Goal: Task Accomplishment & Management: Manage account settings

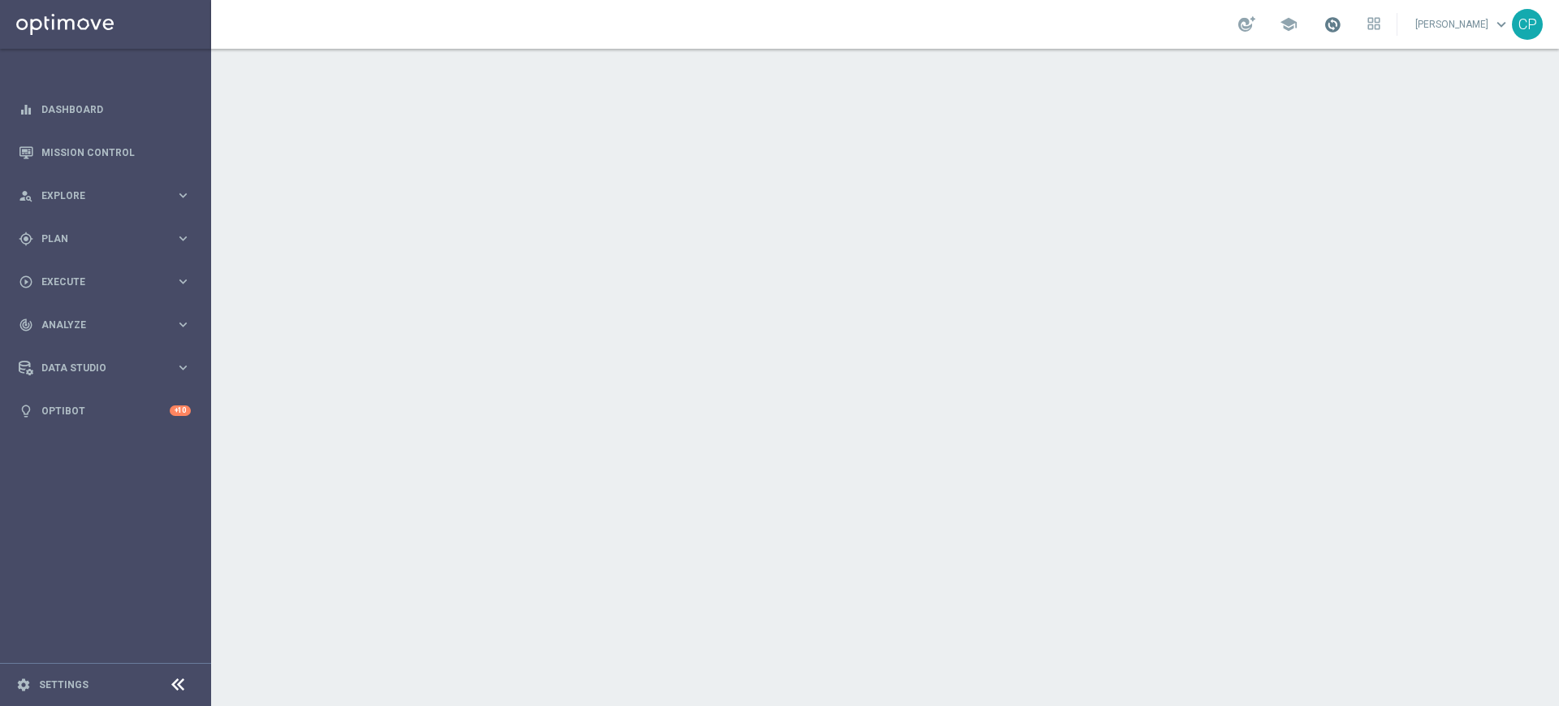
click at [1342, 28] on span at bounding box center [1333, 24] width 18 height 18
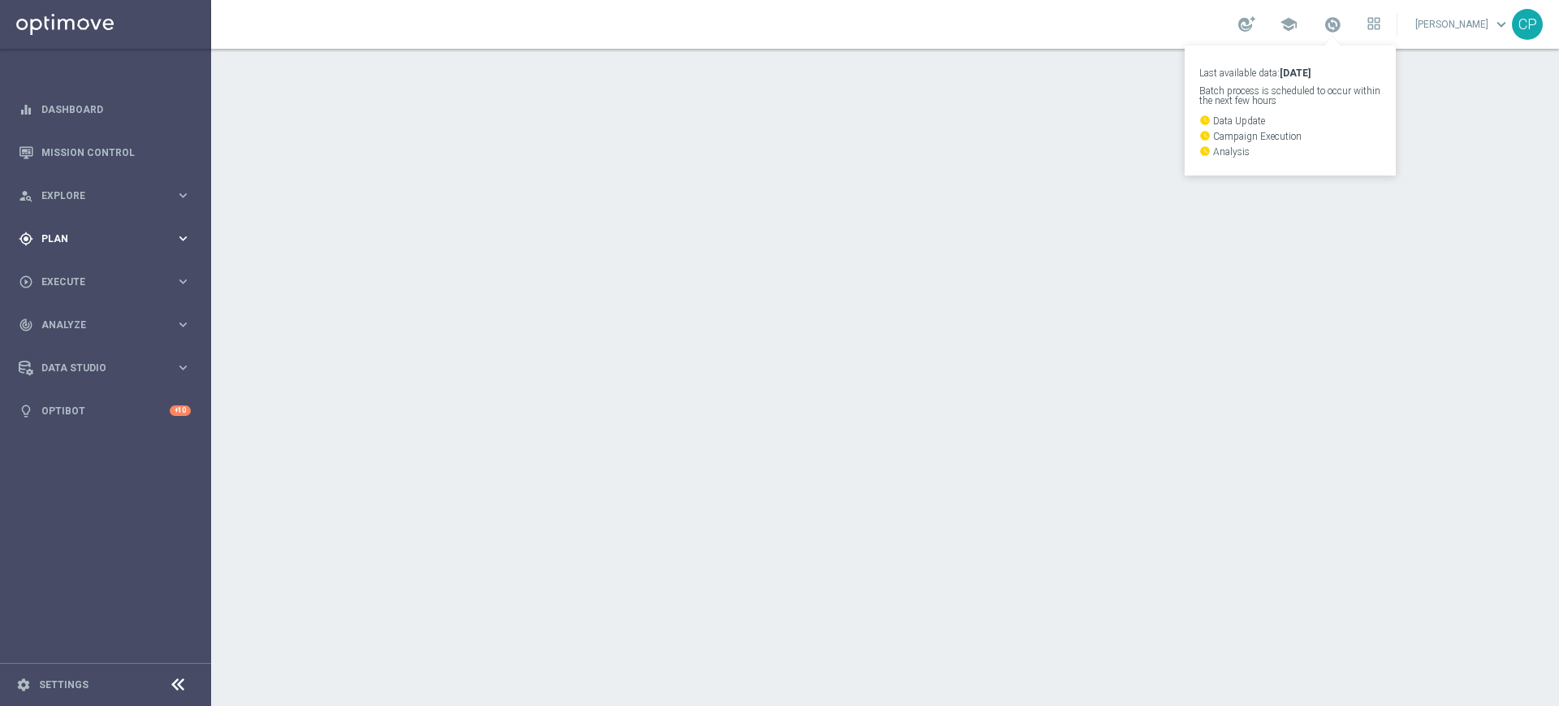
click at [152, 234] on span "Plan" at bounding box center [108, 239] width 134 height 10
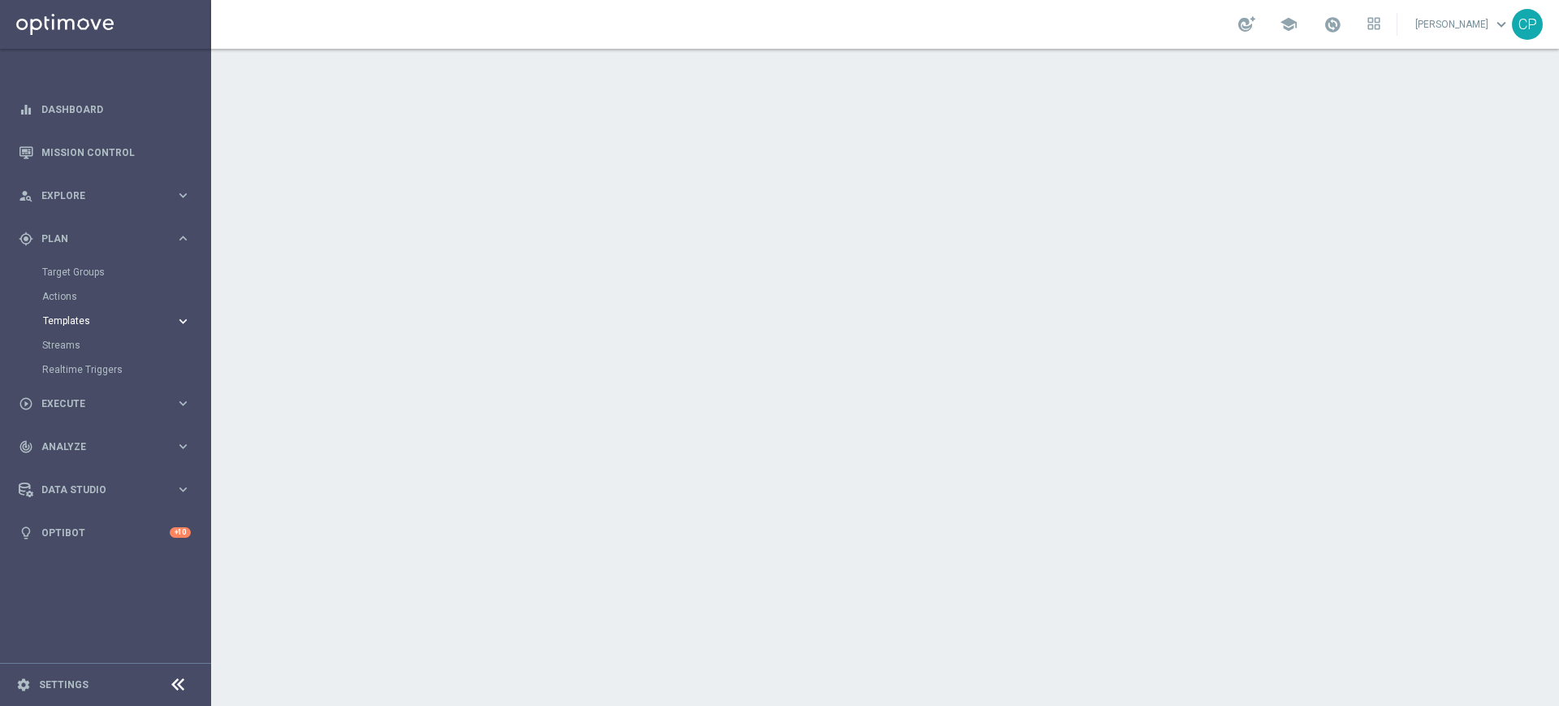
click at [50, 325] on span "Templates" at bounding box center [101, 321] width 116 height 10
click at [60, 348] on link "Optimail" at bounding box center [109, 345] width 119 height 13
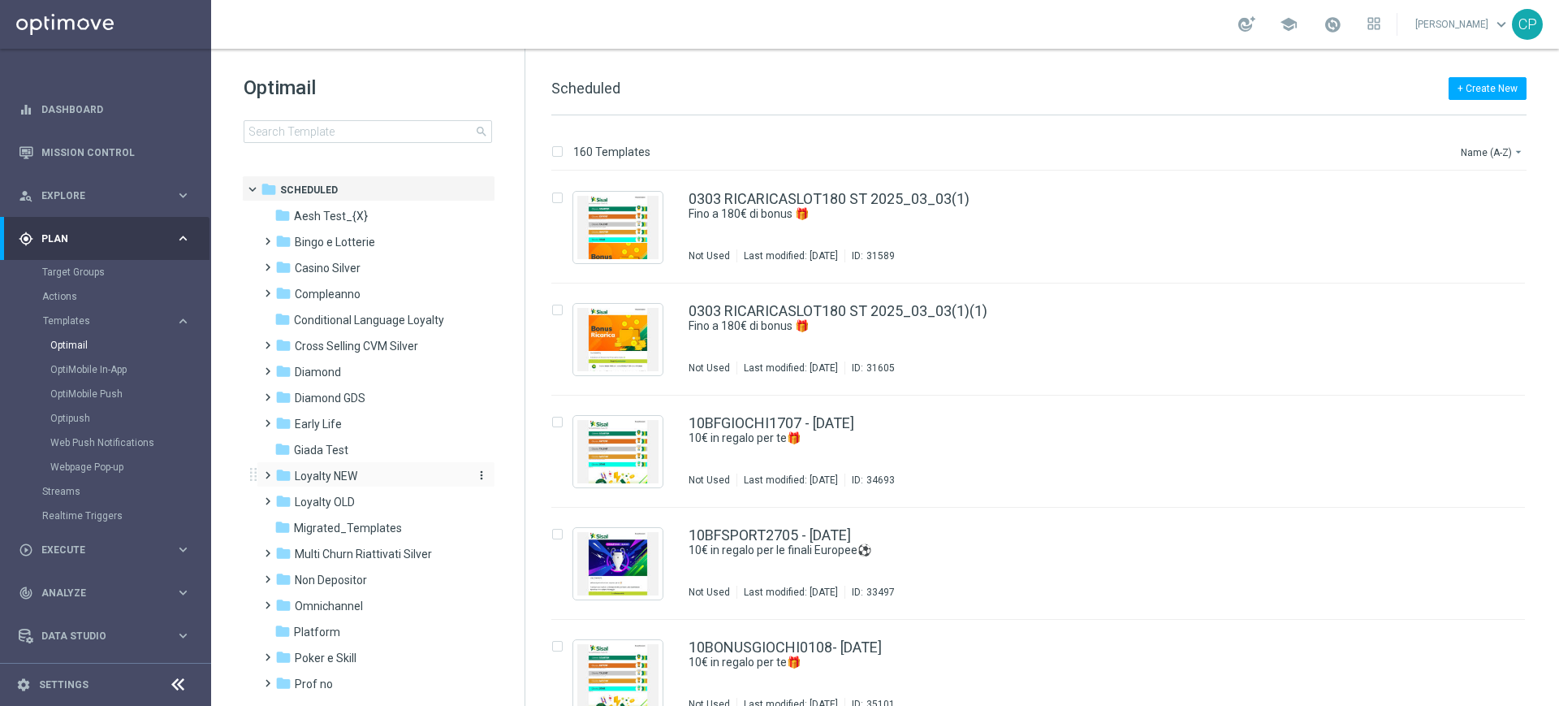
click at [335, 475] on span "Loyalty NEW" at bounding box center [326, 476] width 63 height 15
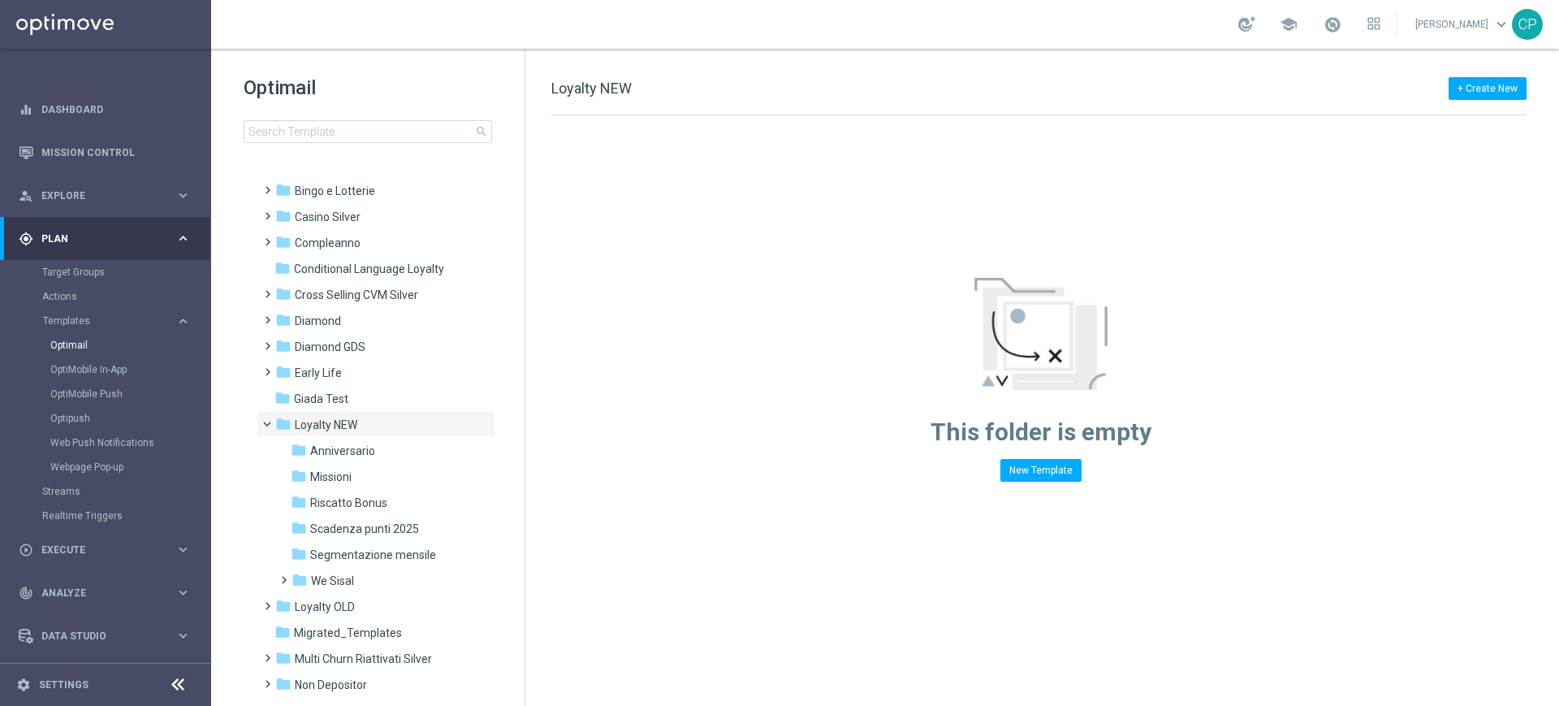
scroll to position [65, 0]
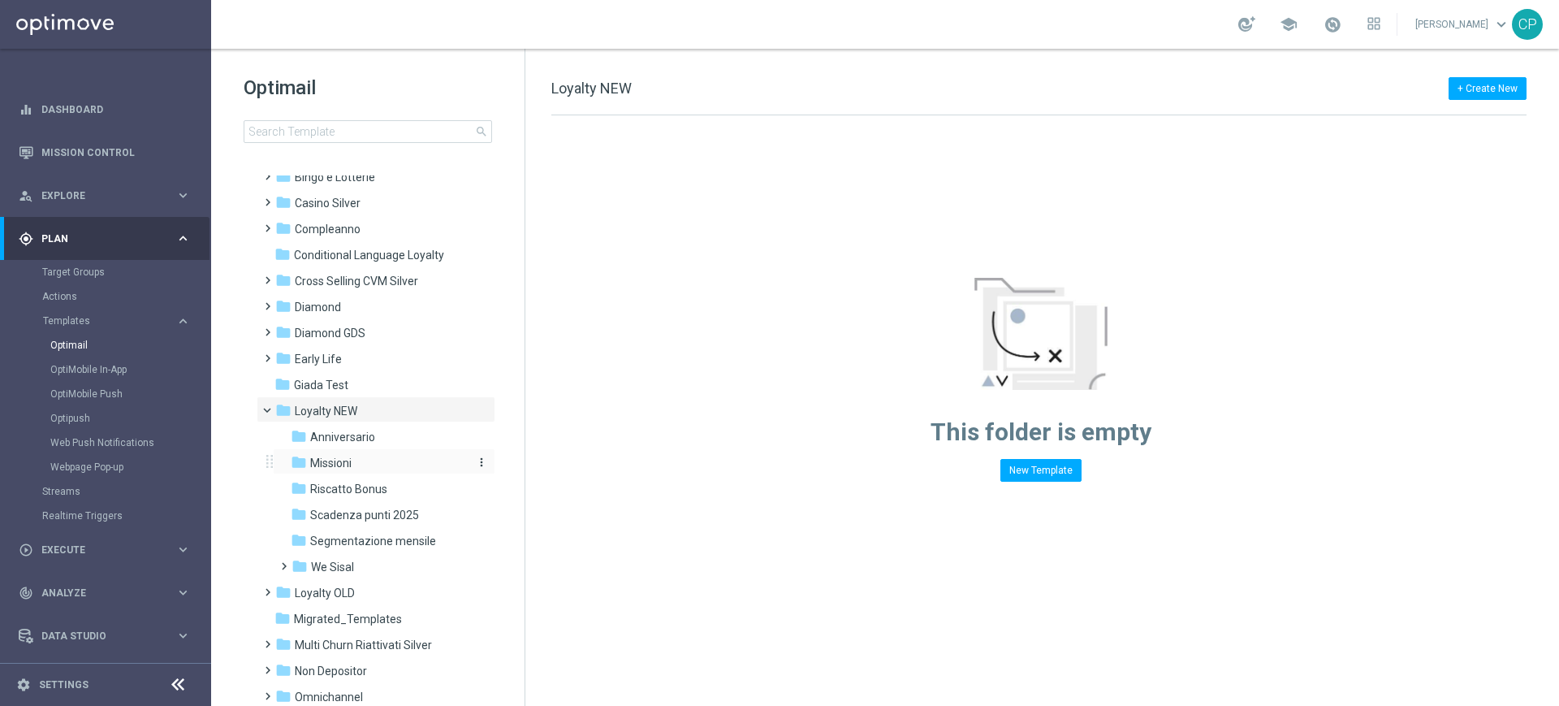
click at [343, 462] on span "Missioni" at bounding box center [330, 463] width 41 height 15
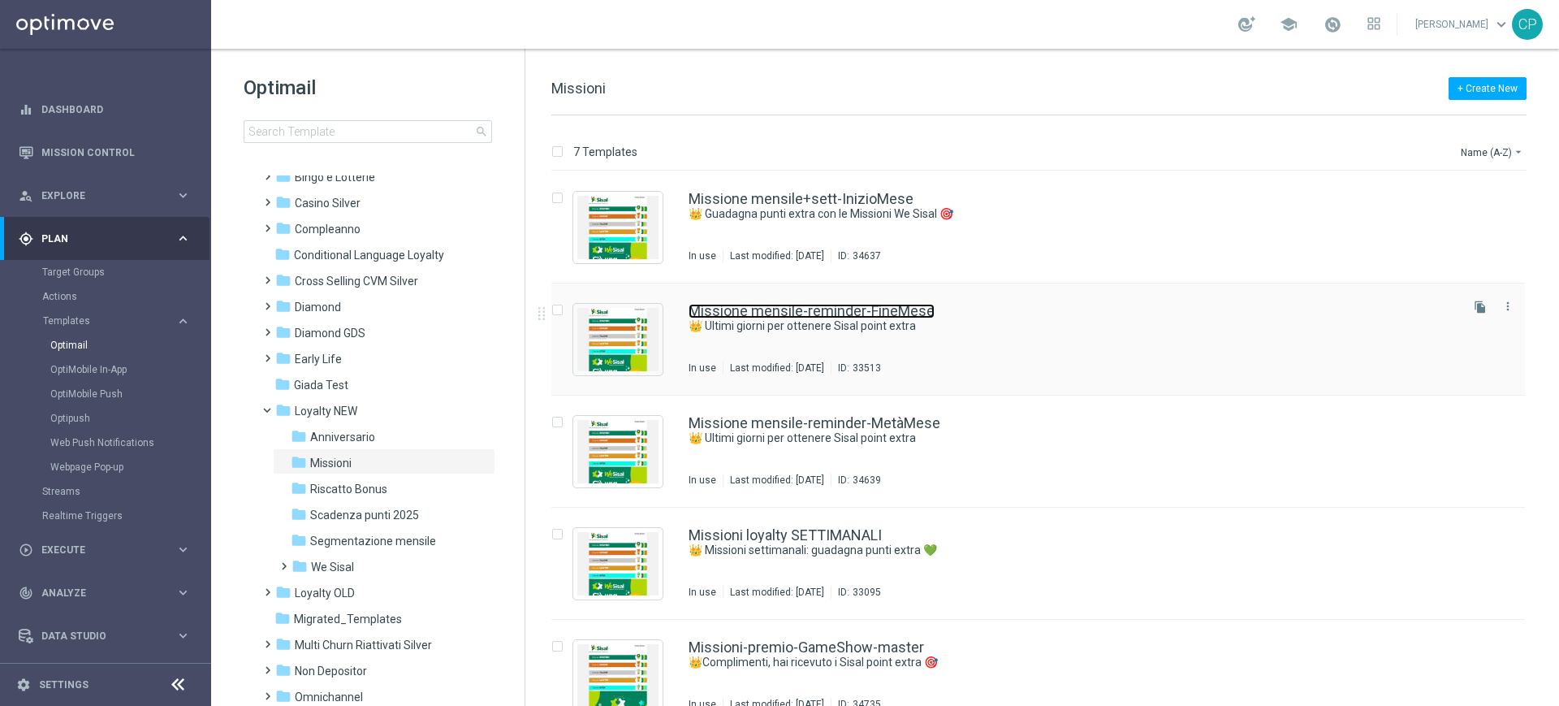
click at [768, 309] on link "Missione mensile-reminder-FineMese" at bounding box center [812, 311] width 246 height 15
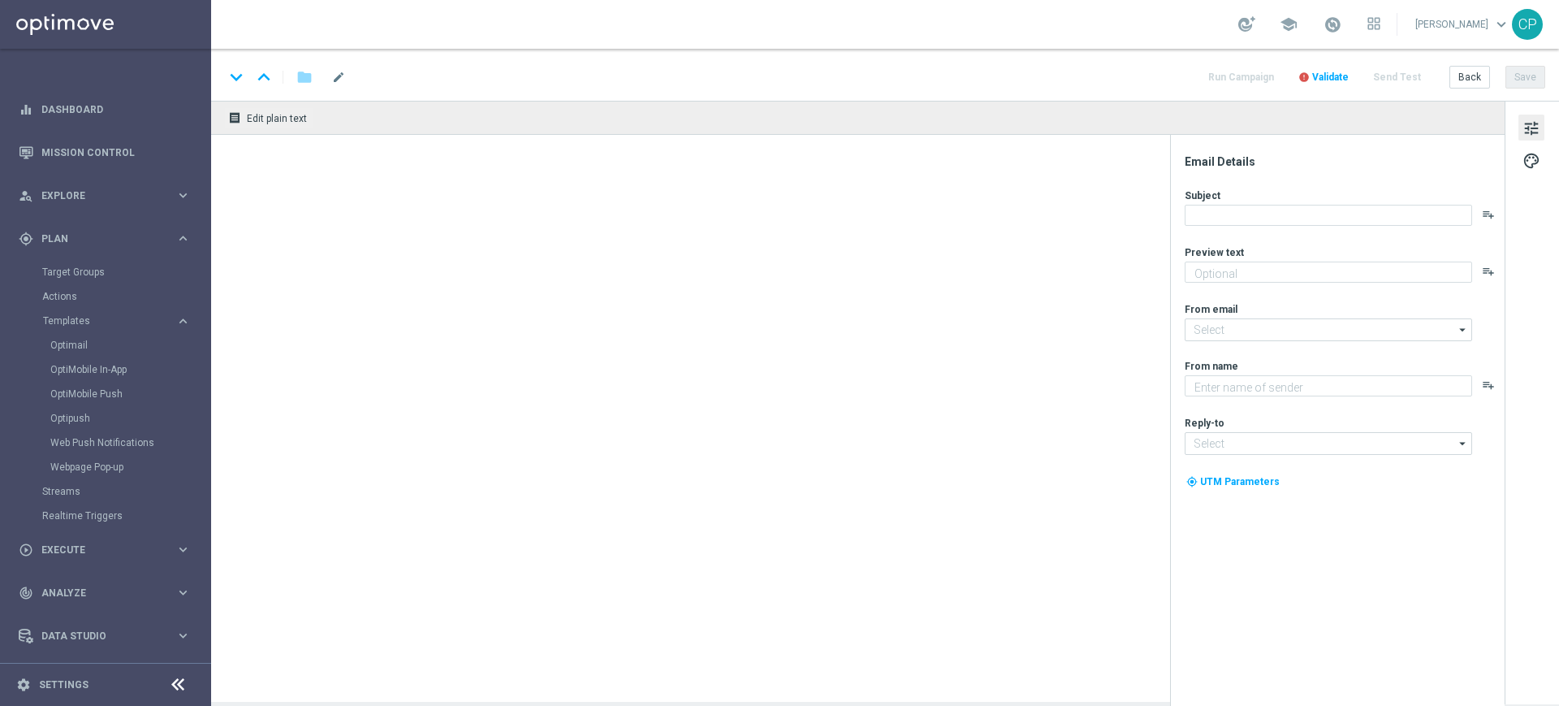
type textarea "Tic-tac ⌚ le Missioni We Sisal ti aspettano"
type input "newsletter@comunicazioni.sisal.it"
type textarea "Sisal"
type input "info@sisal.it"
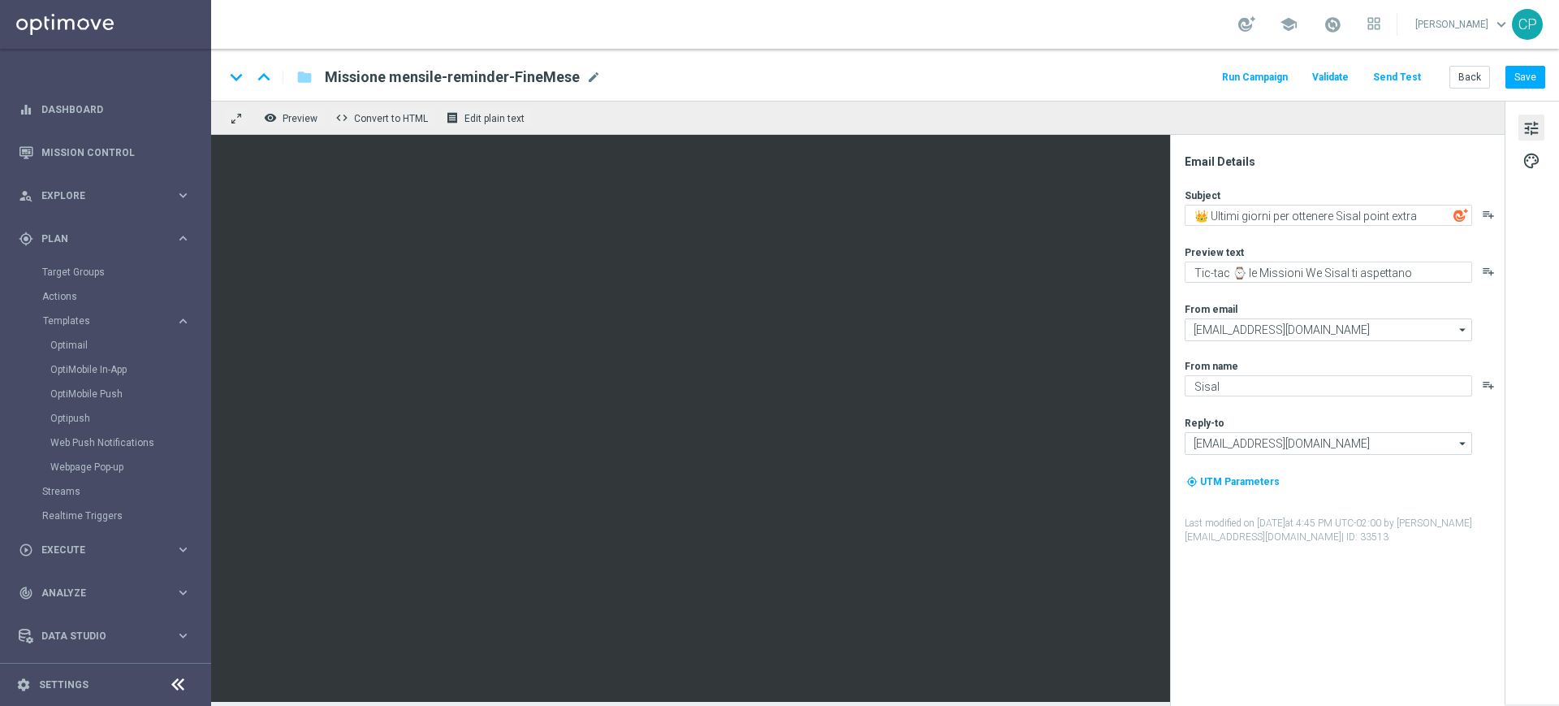
click at [781, 93] on div "keyboard_arrow_down keyboard_arrow_up folder Missione mensile-reminder-FineMese…" at bounding box center [885, 75] width 1348 height 52
click at [1463, 76] on button "Back" at bounding box center [1470, 77] width 41 height 23
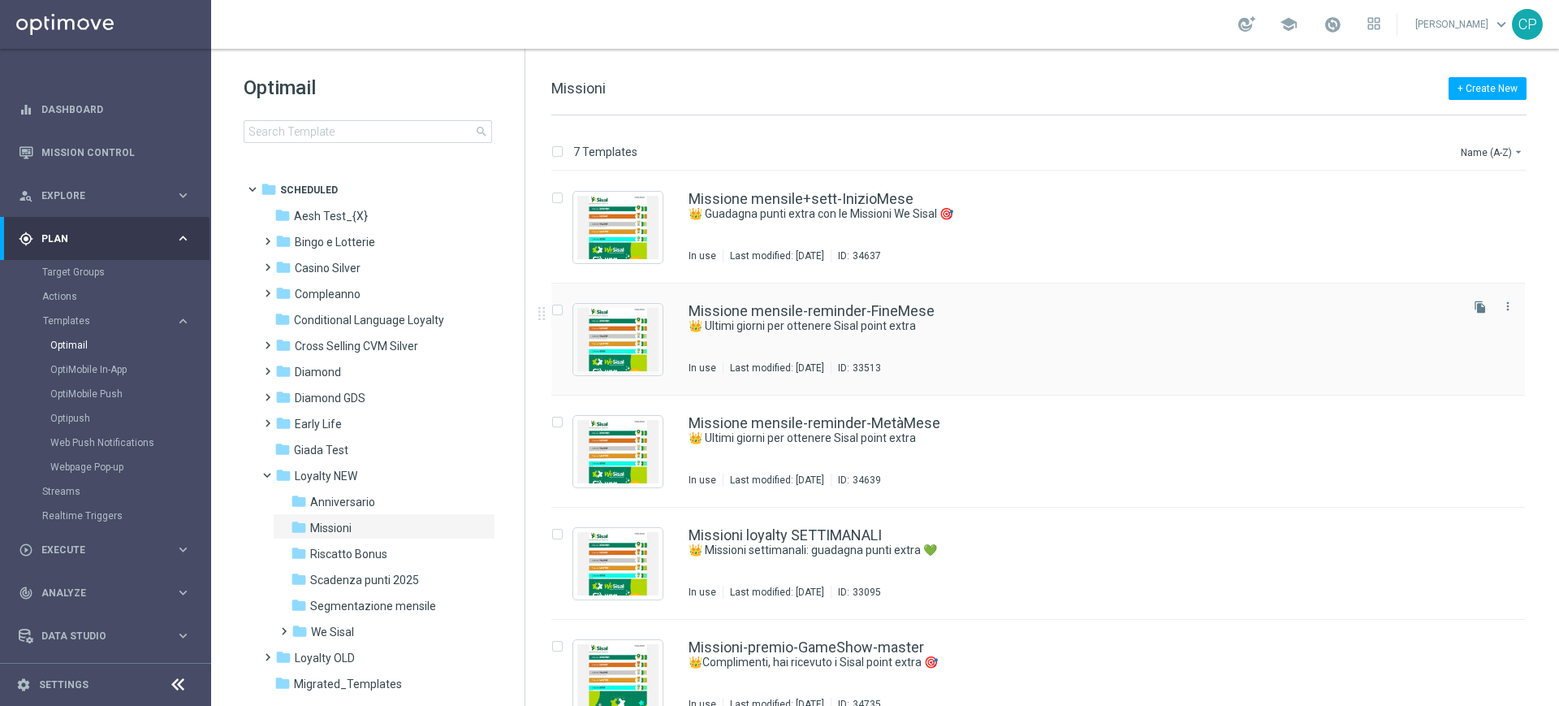
click at [803, 334] on div "Missione mensile-reminder-FineMese 👑 Ultimi giorni per ottenere Sisal point ext…" at bounding box center [1073, 339] width 768 height 71
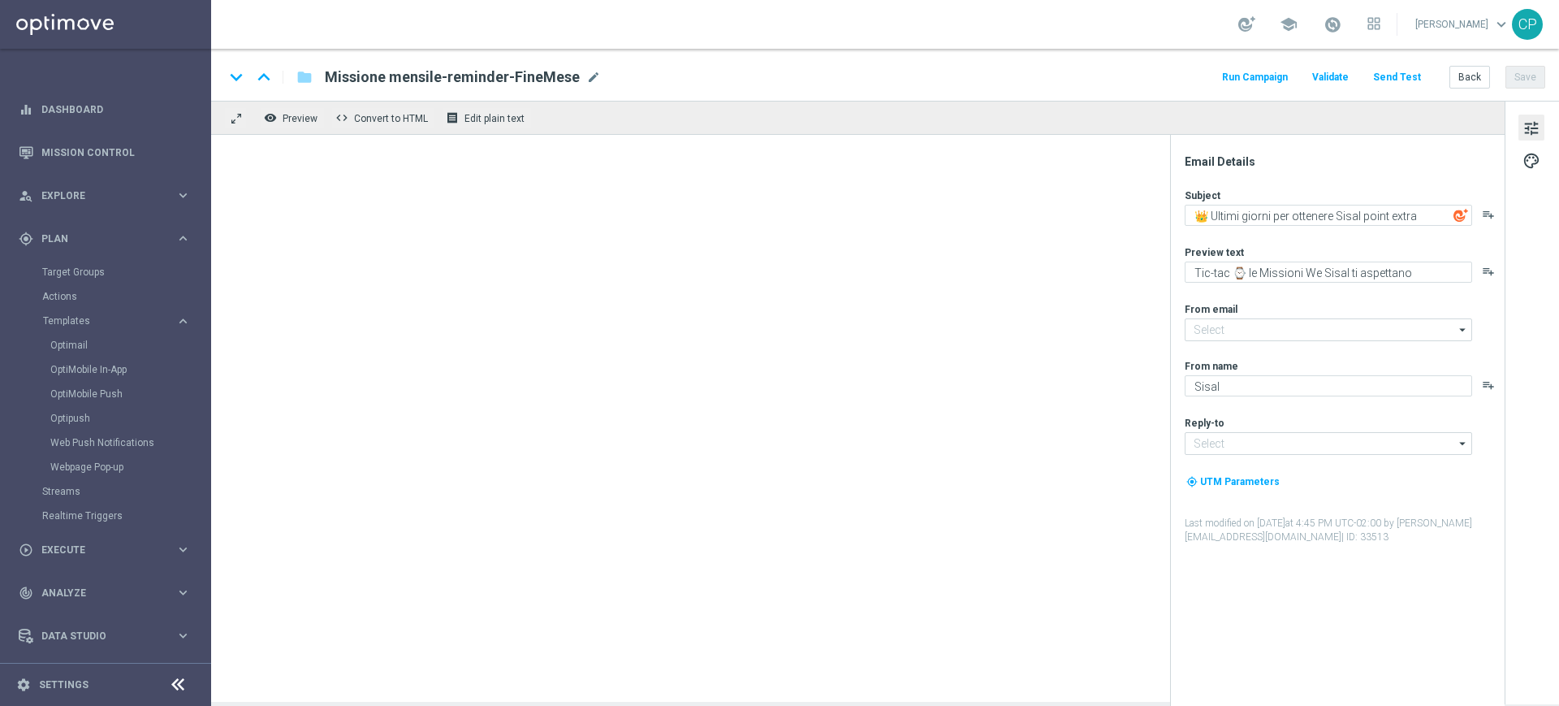
type input "newsletter@comunicazioni.sisal.it"
type input "info@sisal.it"
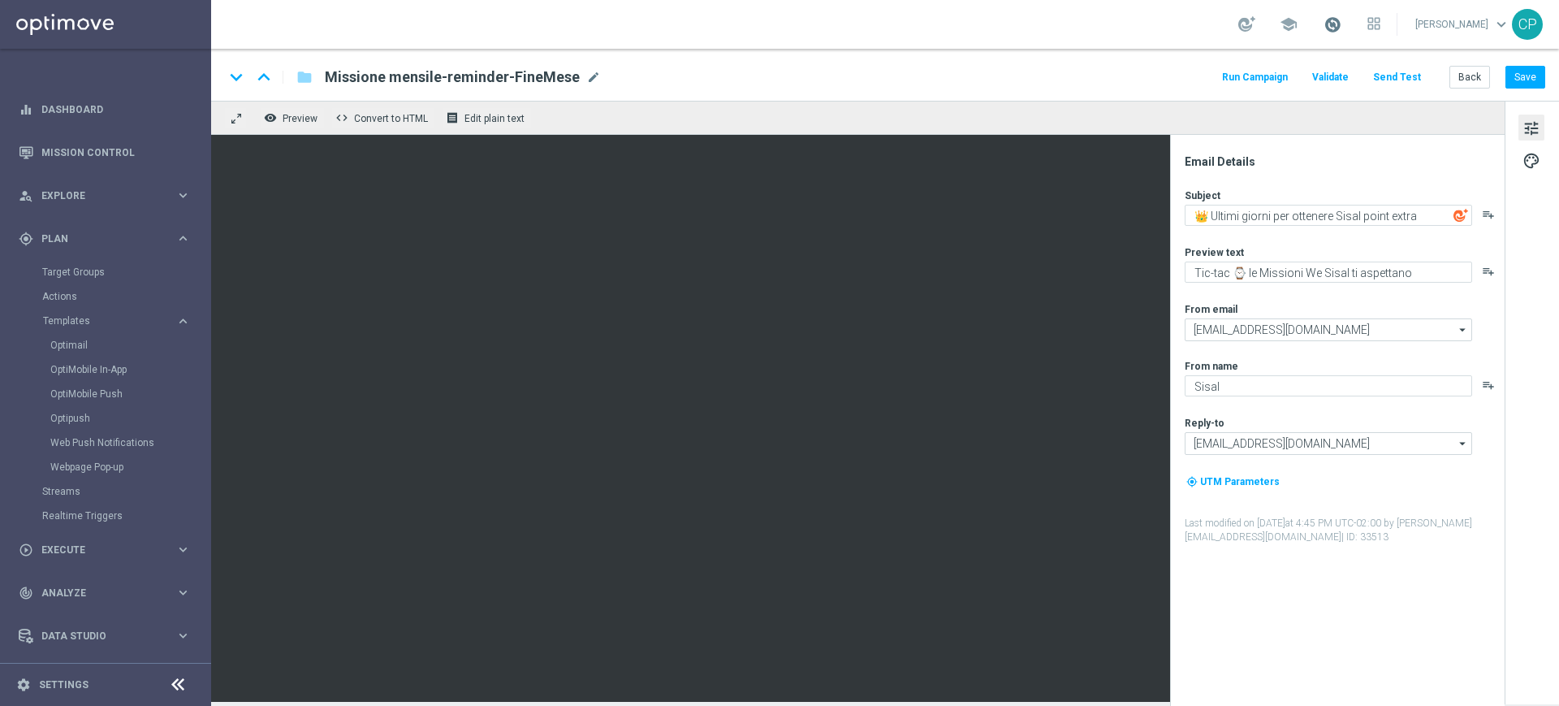
click at [1342, 18] on span at bounding box center [1333, 24] width 18 height 18
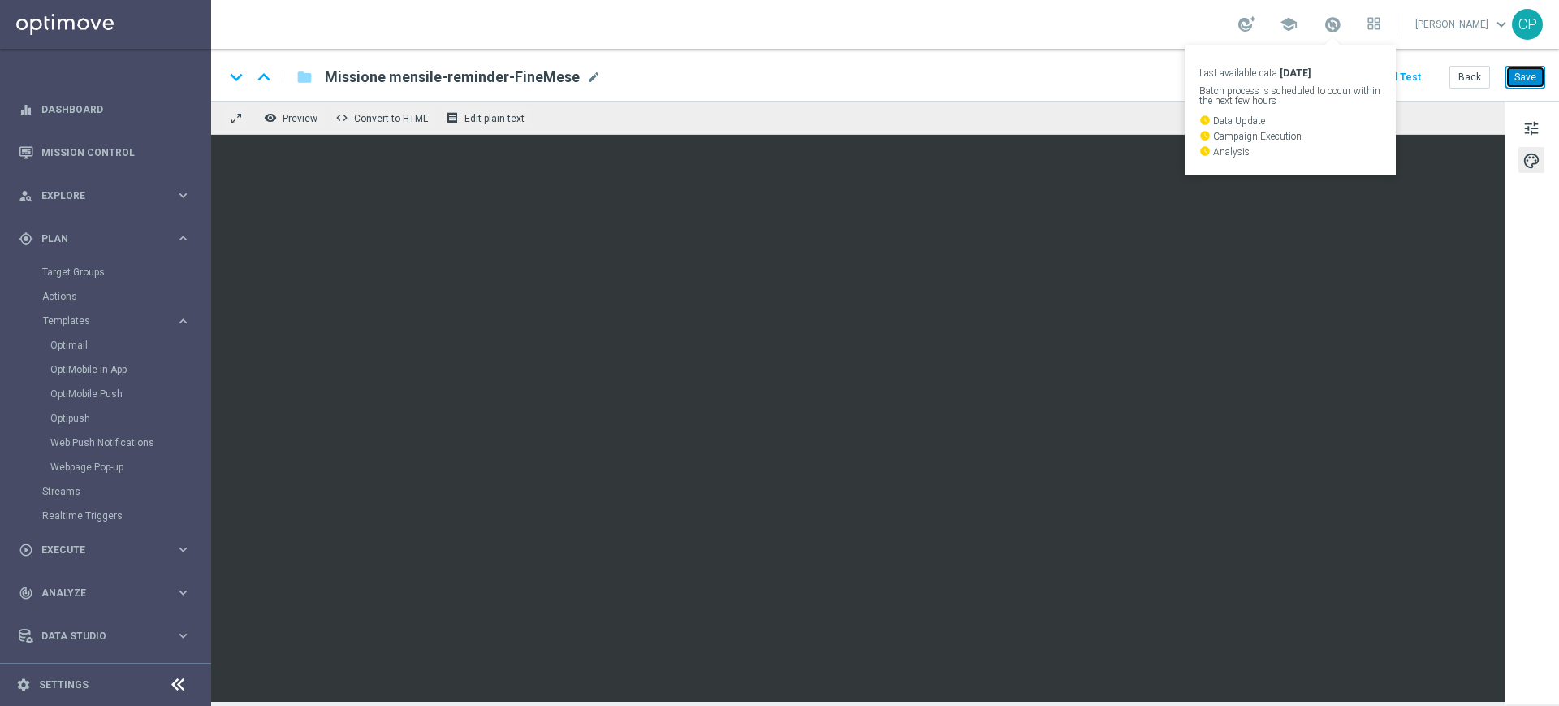
click at [1530, 79] on button "Save" at bounding box center [1526, 77] width 40 height 23
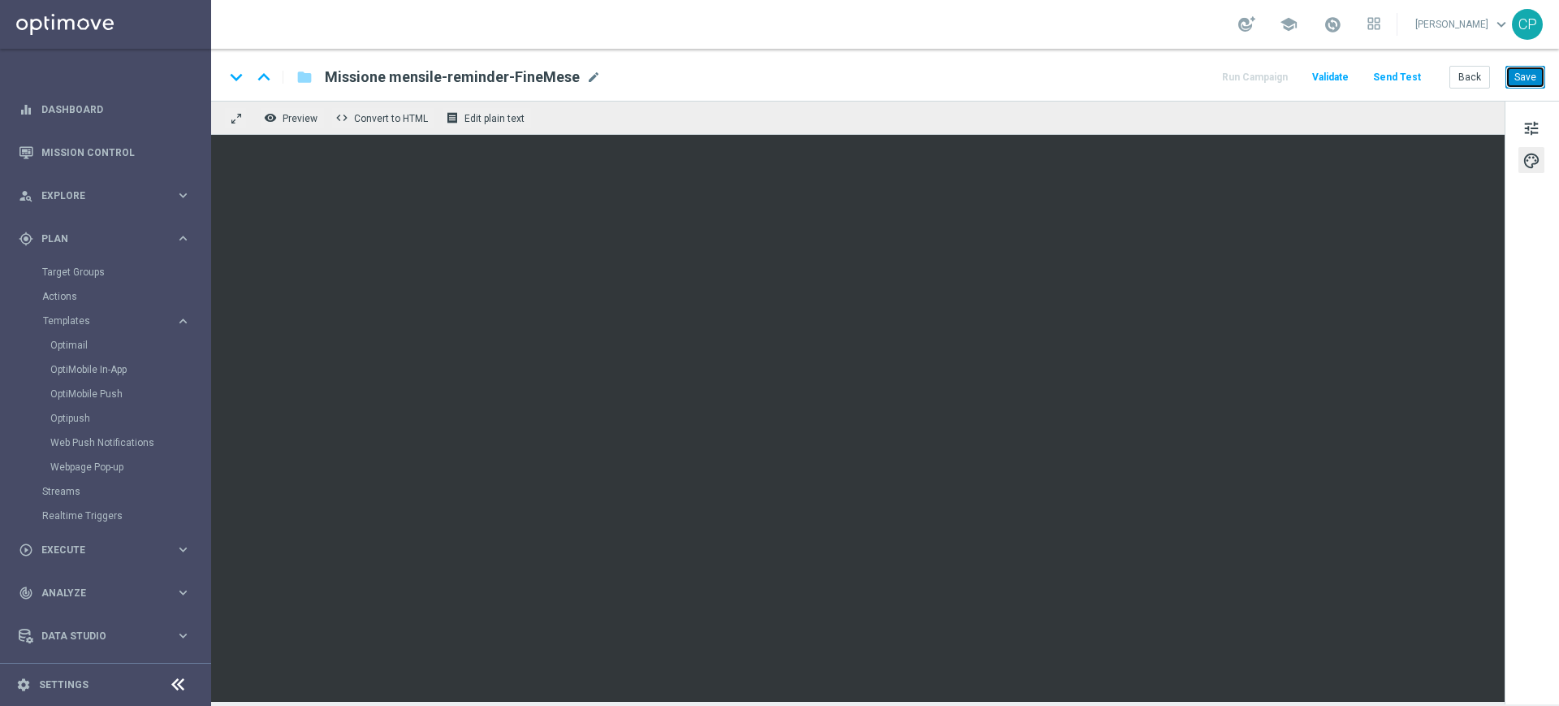
click at [1517, 76] on button "Save" at bounding box center [1526, 77] width 40 height 23
click at [1531, 82] on button "Save" at bounding box center [1526, 77] width 40 height 23
click at [76, 262] on div "Target Groups" at bounding box center [125, 272] width 167 height 24
click at [1538, 76] on button "Save" at bounding box center [1526, 77] width 40 height 23
click at [82, 270] on link "Target Groups" at bounding box center [105, 272] width 127 height 13
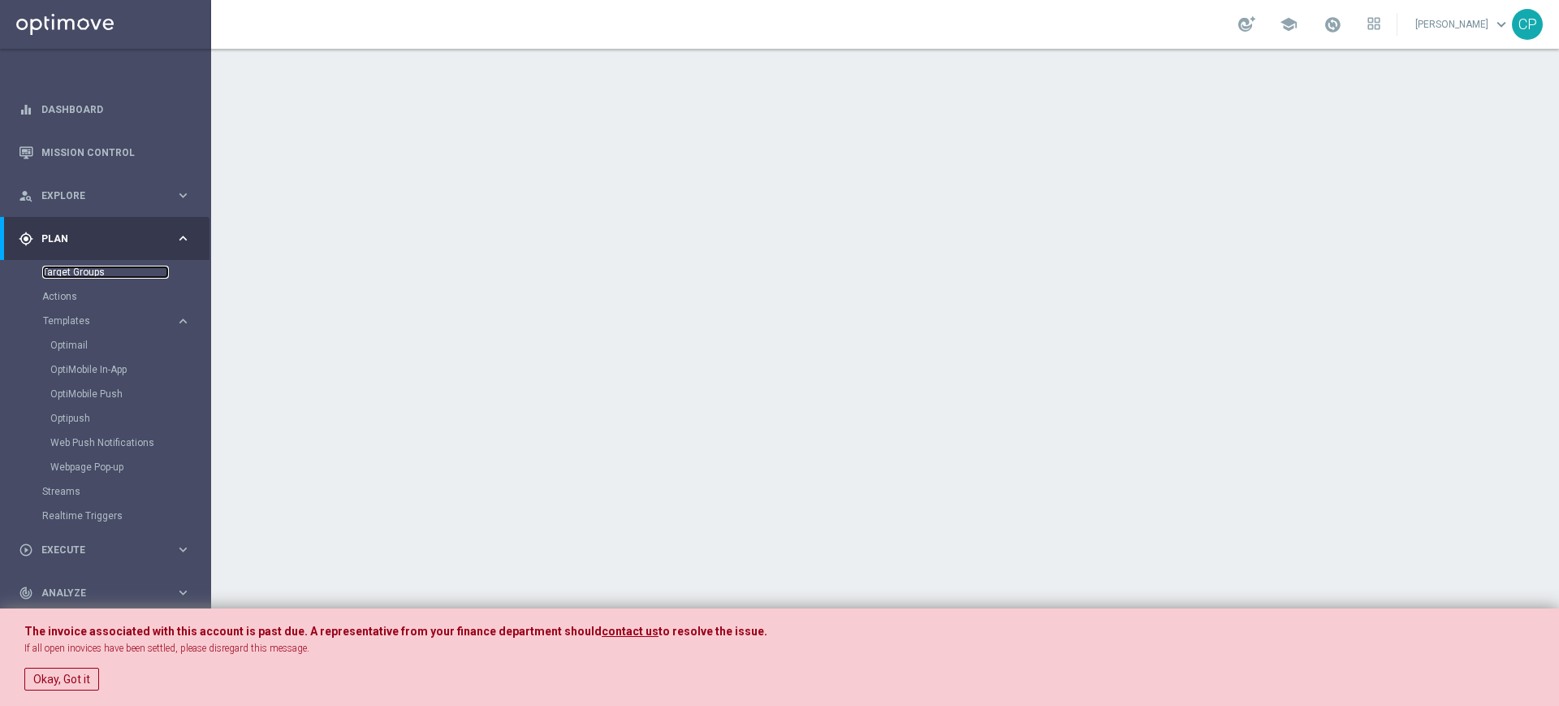
click at [82, 266] on link "Target Groups" at bounding box center [105, 272] width 127 height 13
click at [71, 678] on button "Okay, Got it" at bounding box center [61, 679] width 75 height 23
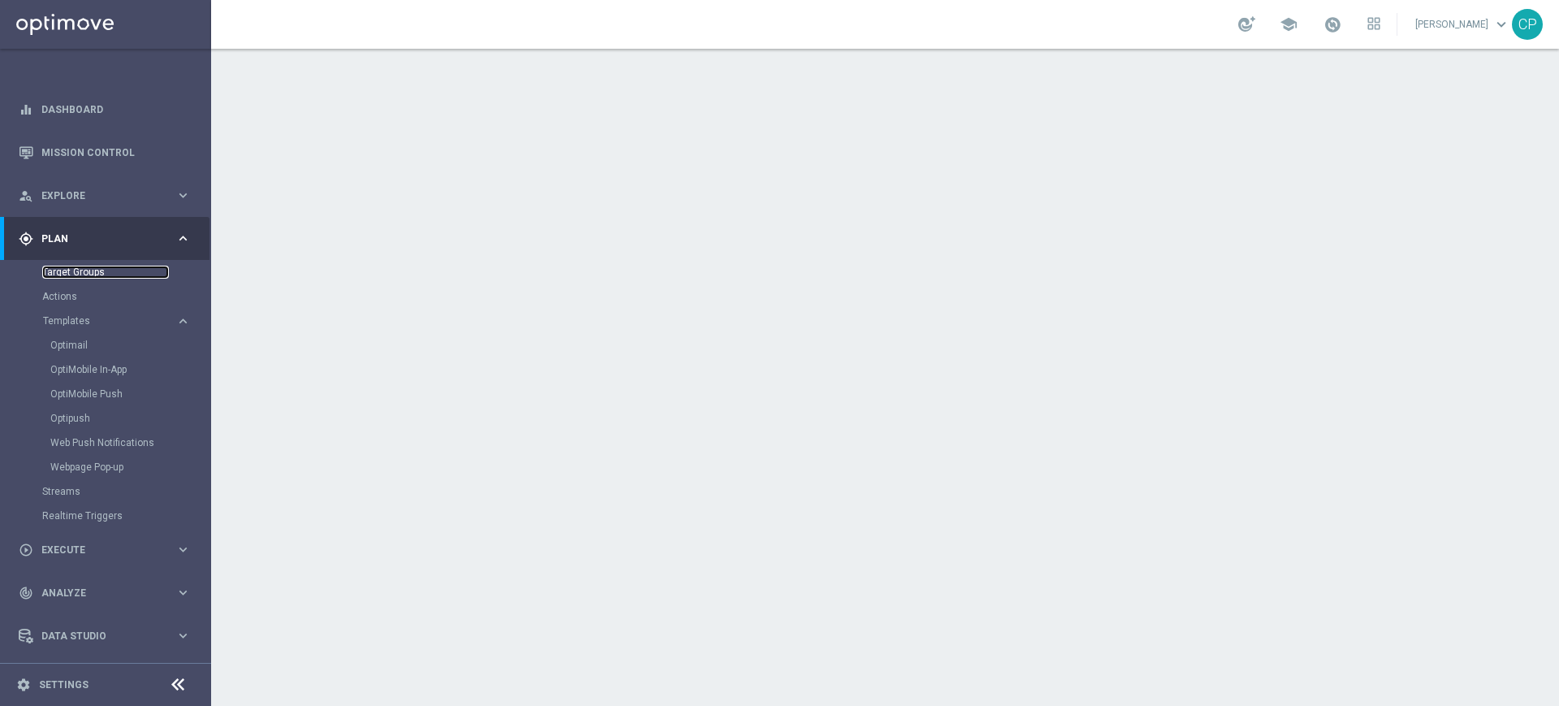
click at [84, 270] on link "Target Groups" at bounding box center [105, 272] width 127 height 13
click at [73, 266] on link "Target Groups" at bounding box center [105, 272] width 127 height 13
click at [62, 300] on link "Actions" at bounding box center [105, 296] width 127 height 13
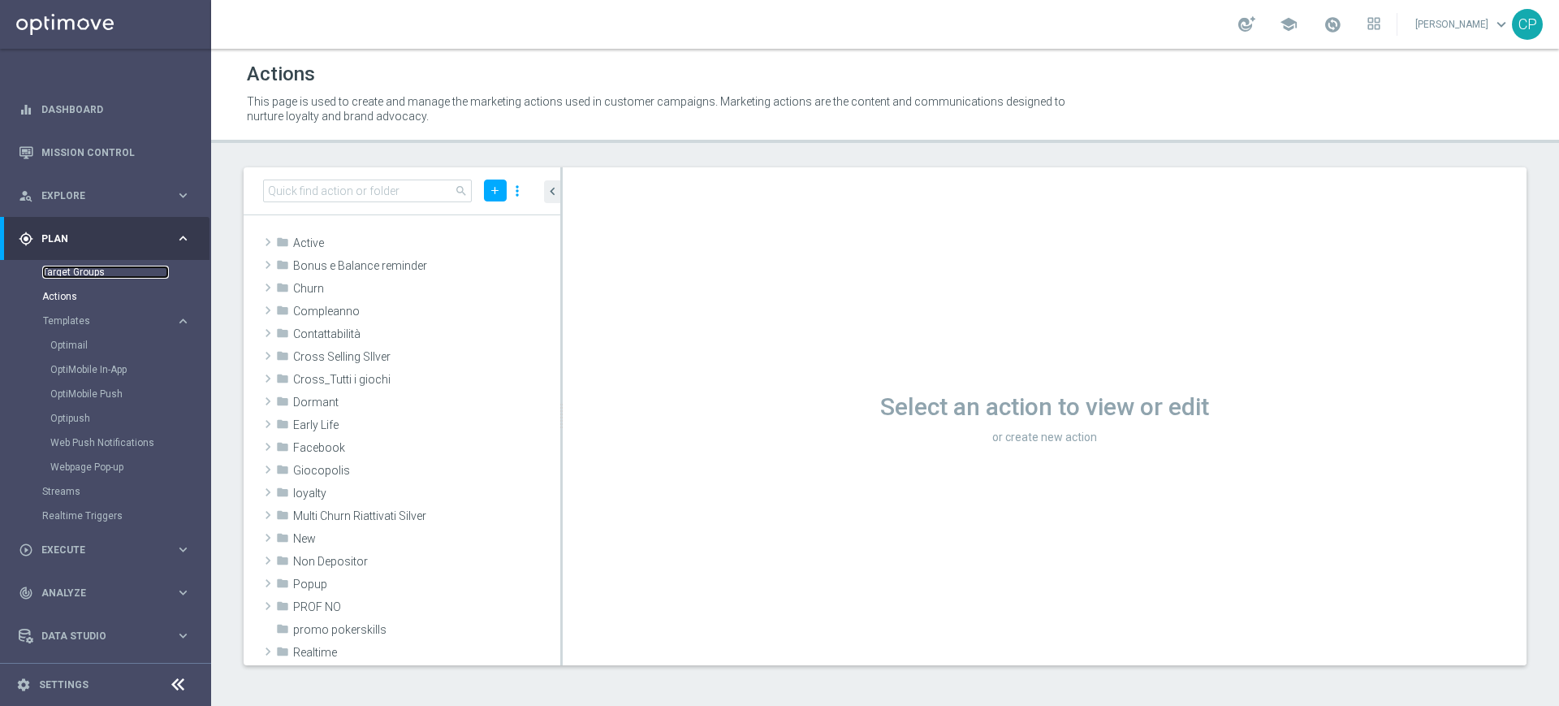
click at [77, 273] on link "Target Groups" at bounding box center [105, 272] width 127 height 13
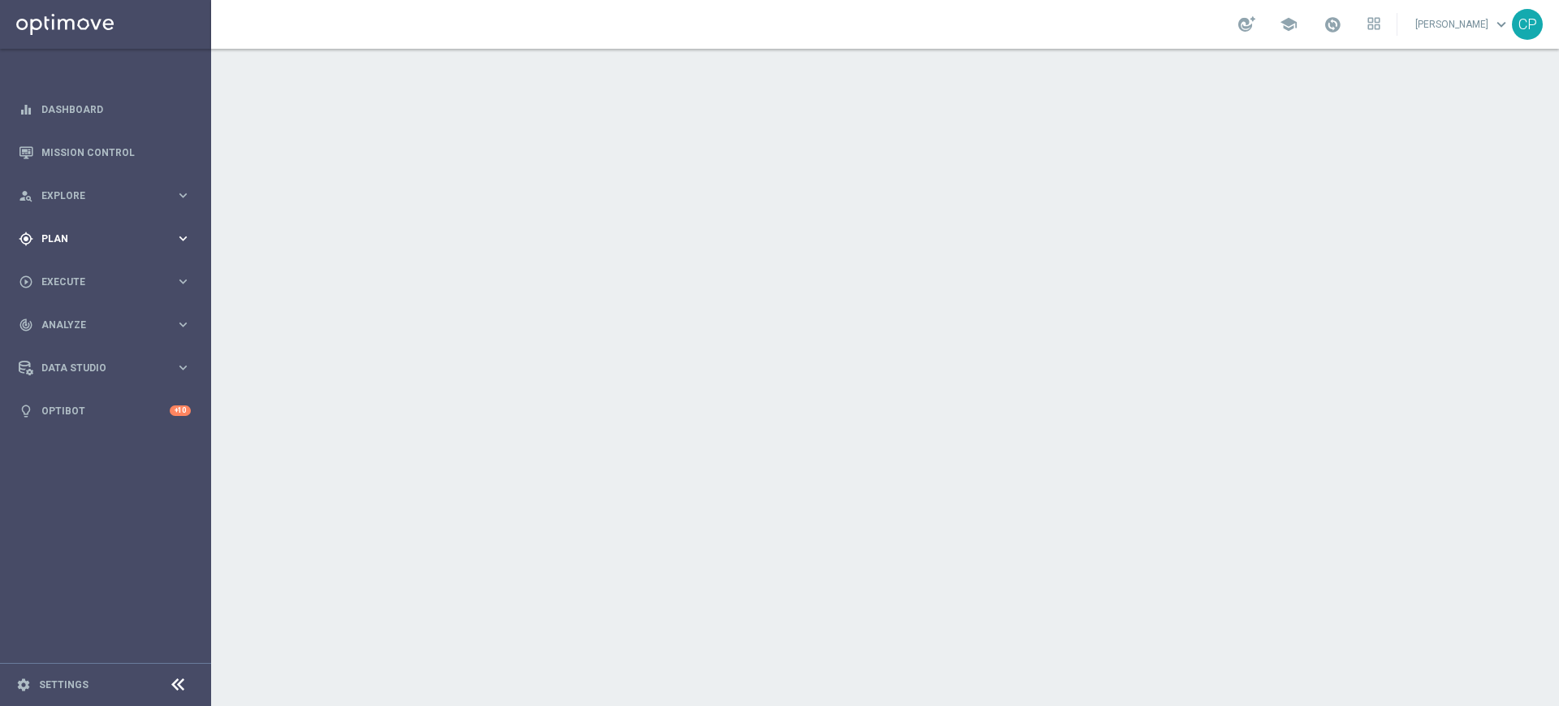
click at [141, 236] on span "Plan" at bounding box center [108, 239] width 134 height 10
click at [76, 267] on link "Target Groups" at bounding box center [105, 272] width 127 height 13
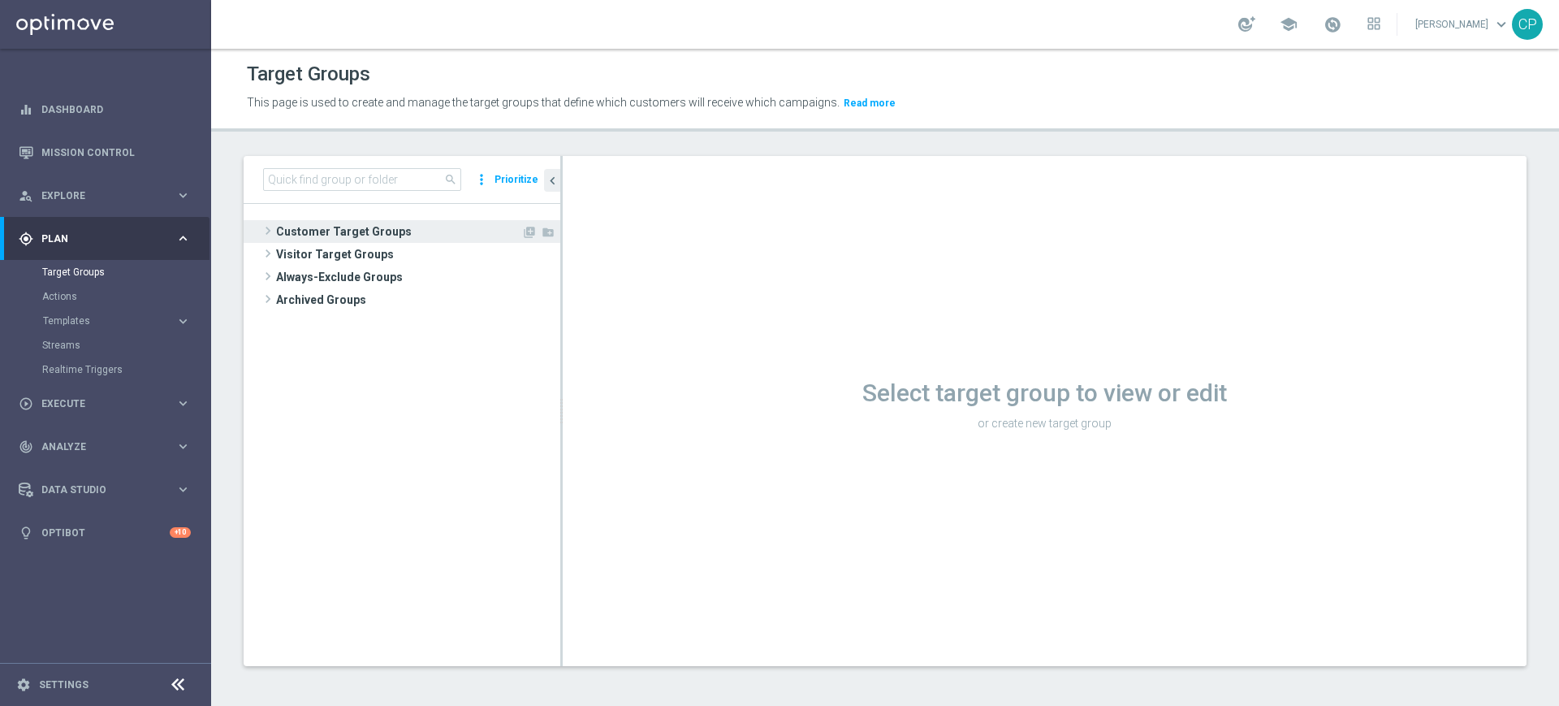
click at [351, 233] on span "Customer Target Groups" at bounding box center [398, 231] width 245 height 23
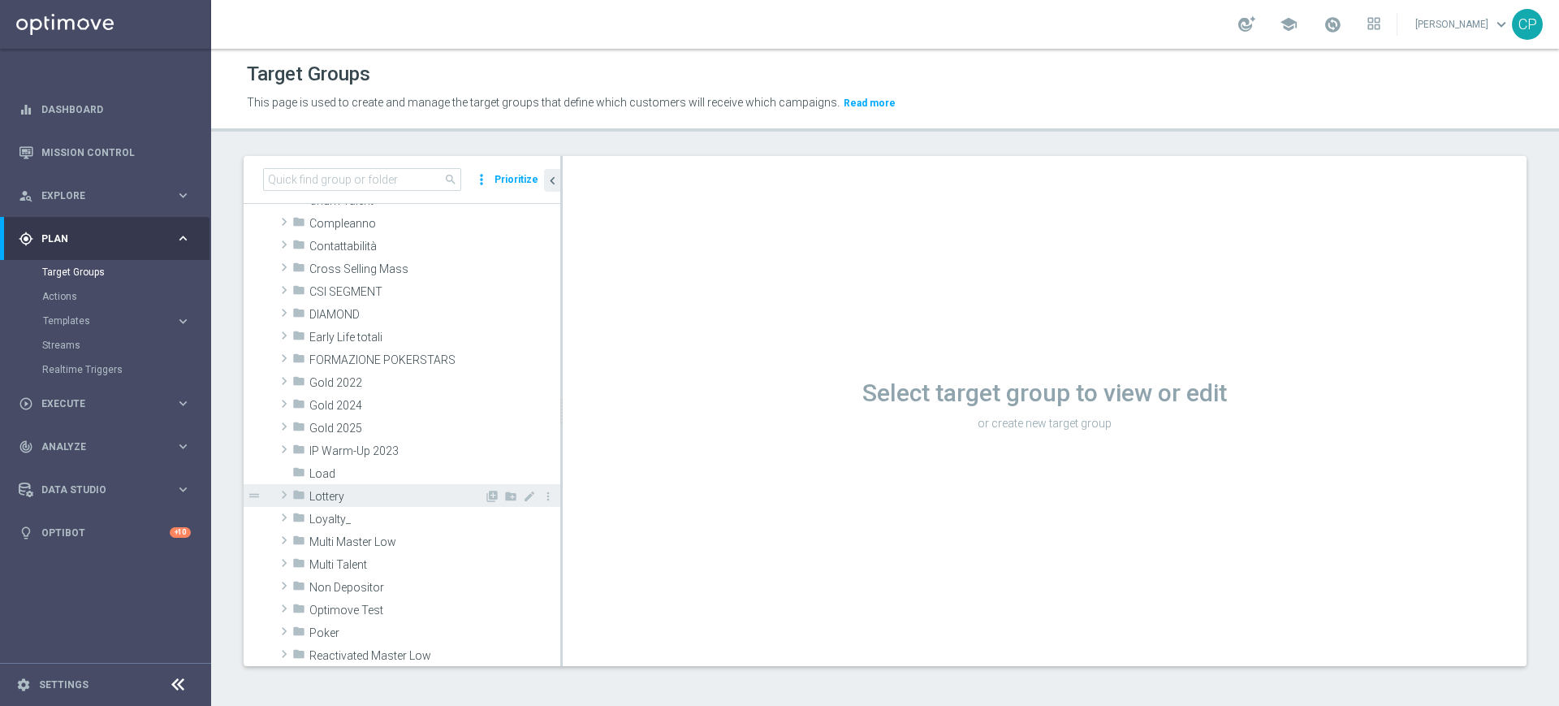
scroll to position [146, 0]
click at [361, 514] on span "Loyalty_" at bounding box center [396, 519] width 175 height 14
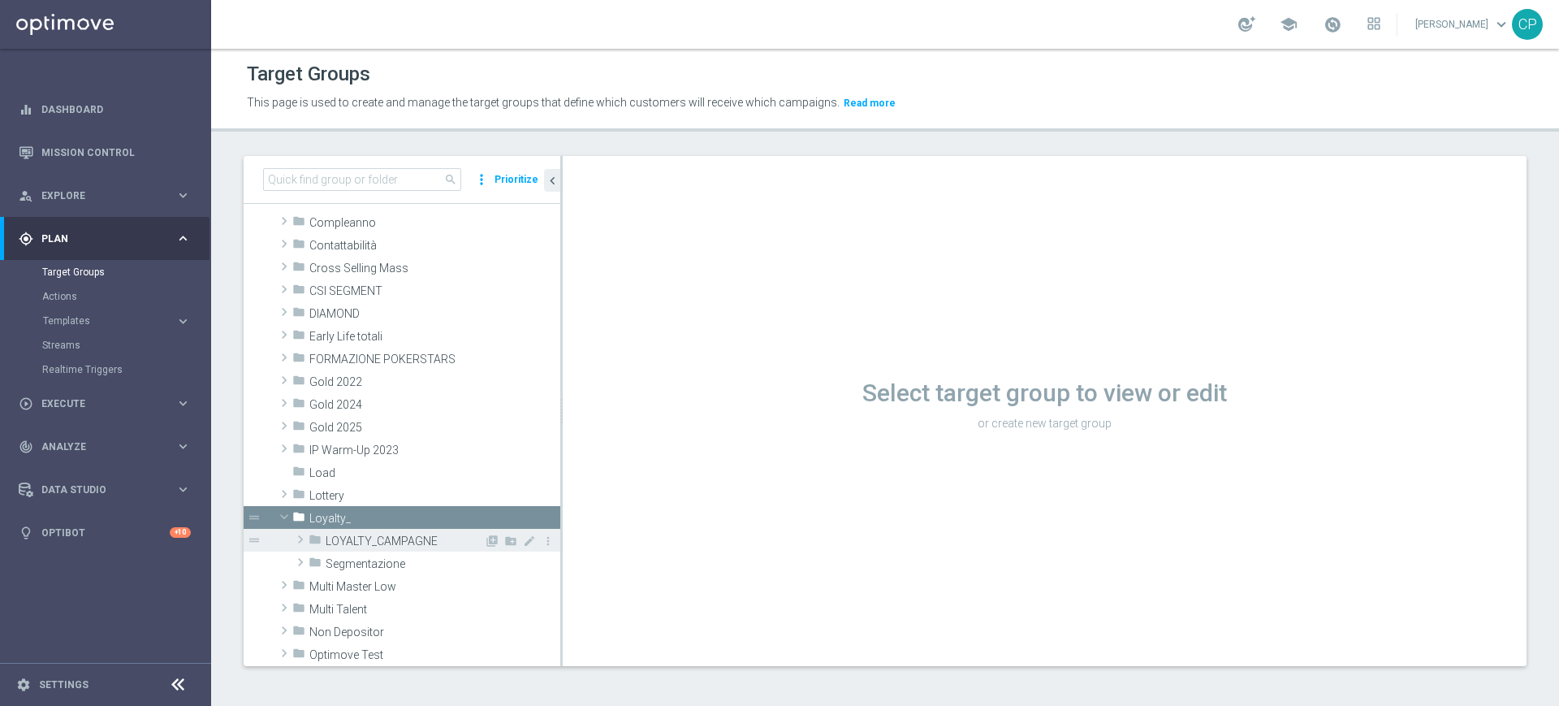
click at [382, 534] on span "LOYALTY_CAMPAGNE" at bounding box center [405, 541] width 158 height 14
